Goal: Information Seeking & Learning: Check status

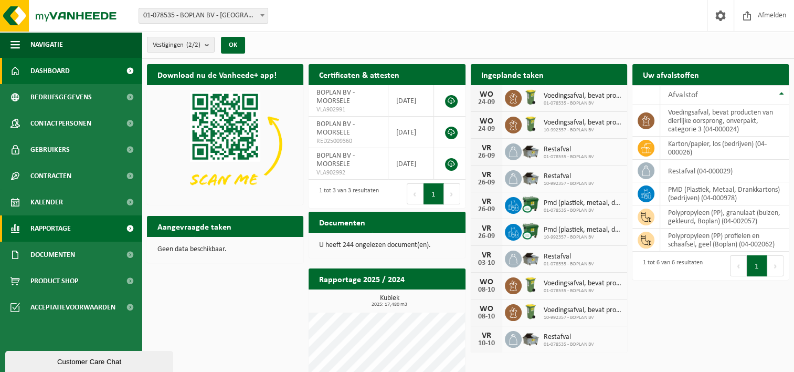
click at [55, 227] on span "Rapportage" at bounding box center [50, 228] width 40 height 26
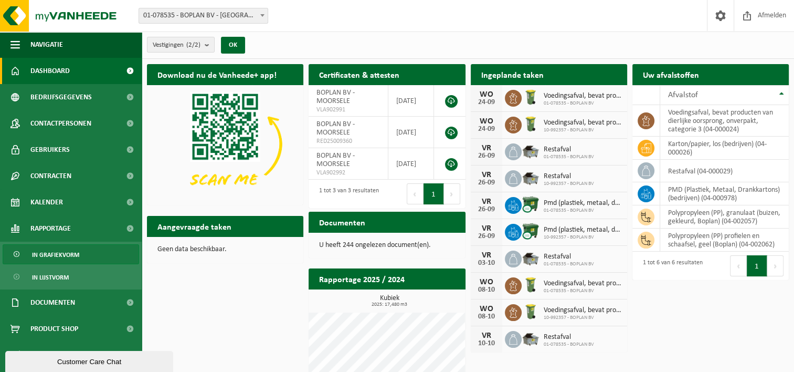
click at [48, 257] on span "In grafiekvorm" at bounding box center [55, 255] width 47 height 20
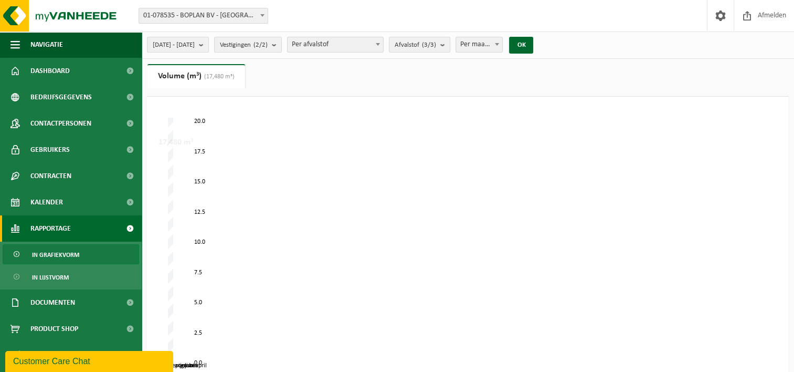
click at [43, 272] on span "In lijstvorm" at bounding box center [50, 277] width 37 height 20
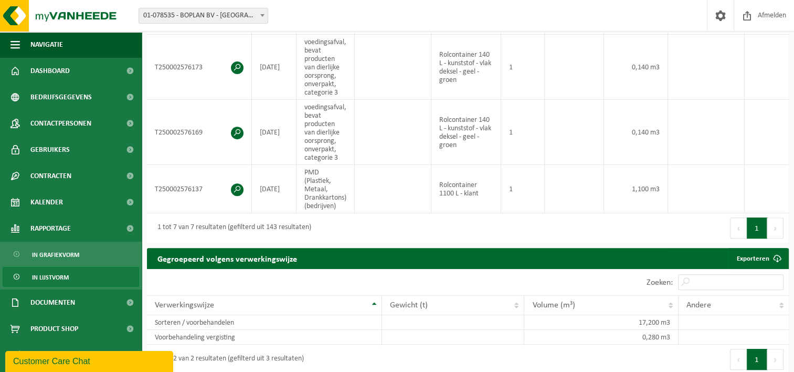
scroll to position [420, 0]
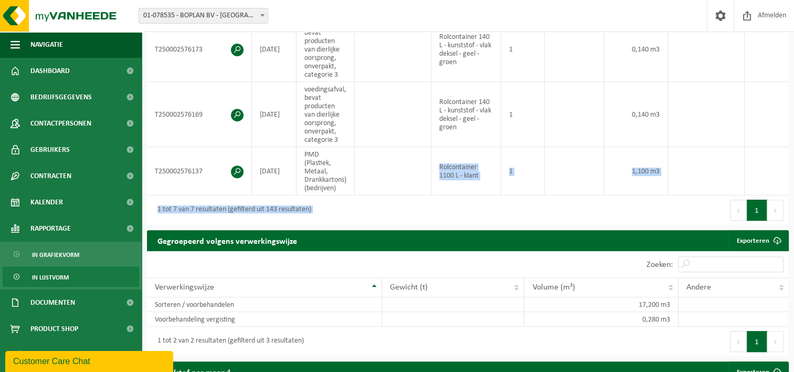
drag, startPoint x: 402, startPoint y: 199, endPoint x: 527, endPoint y: 202, distance: 125.0
click at [504, 199] on div "Eerste Vorige 1 Volgende Laatste" at bounding box center [628, 209] width 321 height 29
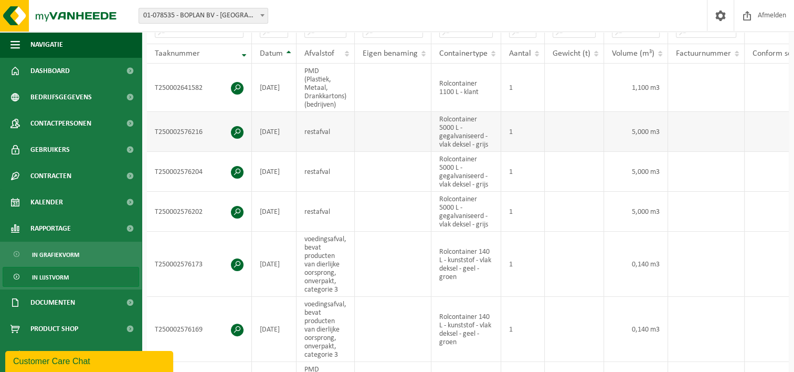
scroll to position [157, 0]
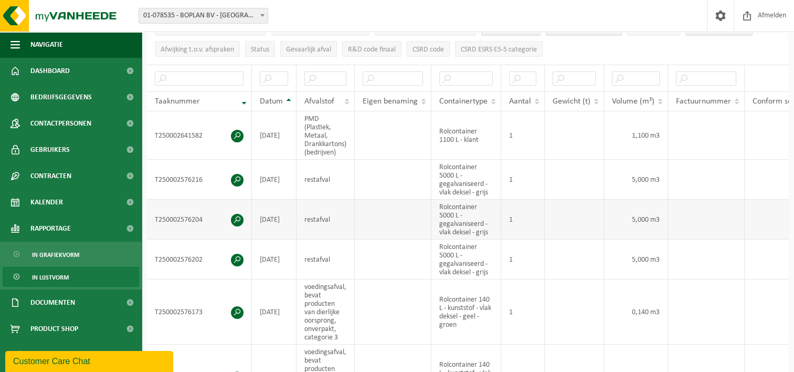
click at [239, 219] on span at bounding box center [237, 220] width 13 height 13
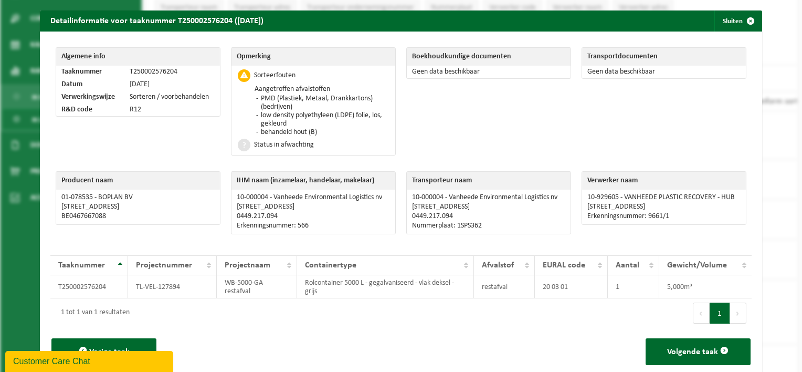
click at [317, 129] on li "behandeld hout (B)" at bounding box center [323, 132] width 131 height 8
click at [317, 130] on li "behandeld hout (B)" at bounding box center [323, 132] width 131 height 8
click at [313, 130] on li "behandeld hout (B)" at bounding box center [323, 132] width 131 height 8
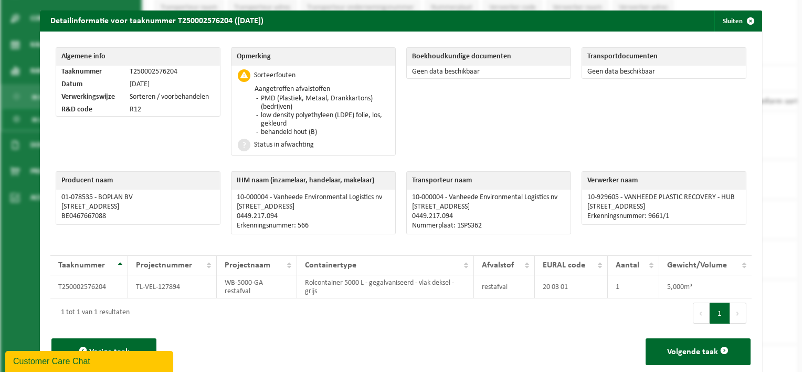
click at [261, 101] on li "PMD (Plastiek, Metaal, Drankkartons) (bedrijven)" at bounding box center [323, 102] width 131 height 17
drag, startPoint x: 256, startPoint y: 99, endPoint x: 327, endPoint y: 130, distance: 77.1
click at [327, 130] on ul "PMD (Plastiek, Metaal, Drankkartons) (bedrijven) low density polyethyleen (LDPE…" at bounding box center [322, 115] width 134 height 42
click at [327, 130] on li "behandeld hout (B)" at bounding box center [323, 132] width 131 height 8
click at [292, 126] on li "low density polyethyleen (LDPE) folie, los, gekleurd" at bounding box center [323, 119] width 131 height 17
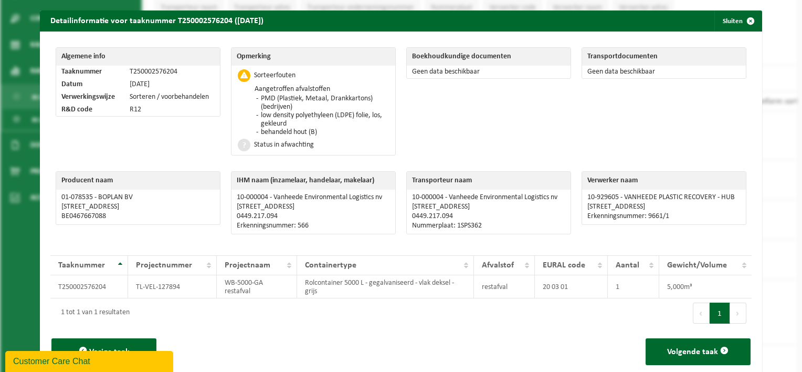
click at [292, 126] on li "low density polyethyleen (LDPE) folie, los, gekleurd" at bounding box center [323, 119] width 131 height 17
click at [340, 132] on li "behandeld hout (B)" at bounding box center [323, 132] width 131 height 8
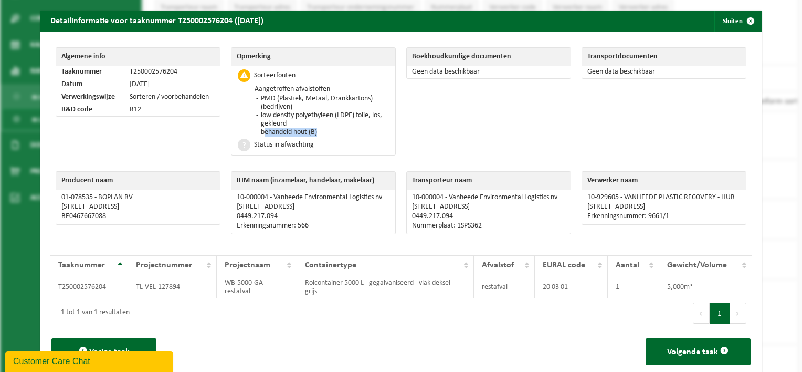
click at [331, 130] on li "behandeld hout (B)" at bounding box center [323, 132] width 131 height 8
click at [335, 281] on td "Rolcontainer 5000 L - gegalvaniseerd - vlak deksel - grijs" at bounding box center [385, 286] width 177 height 23
click at [745, 23] on span "button" at bounding box center [750, 20] width 21 height 21
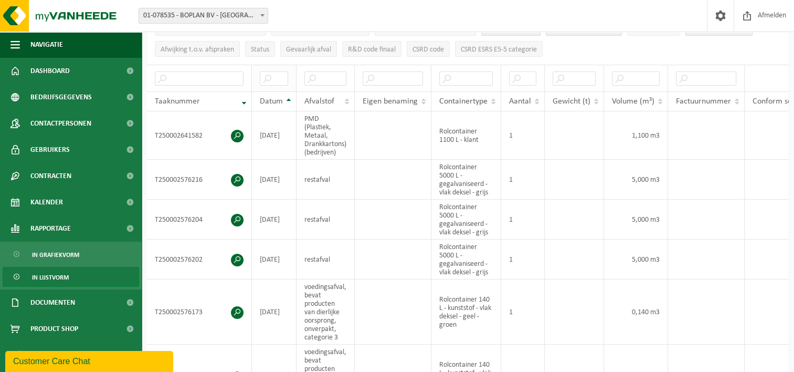
scroll to position [0, 0]
